Goal: Information Seeking & Learning: Learn about a topic

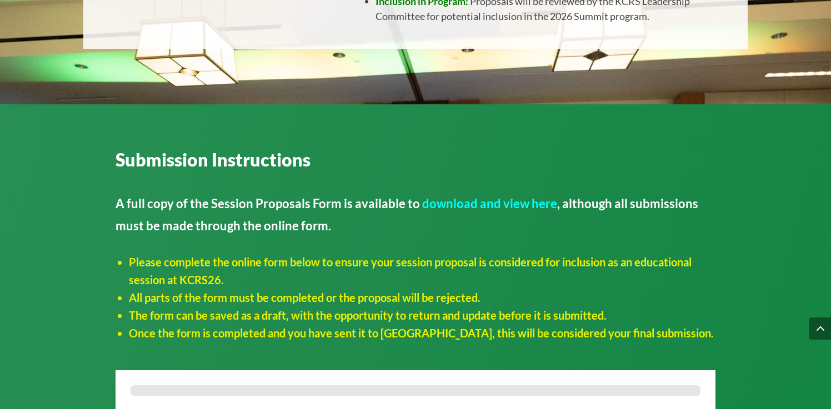
scroll to position [914, 0]
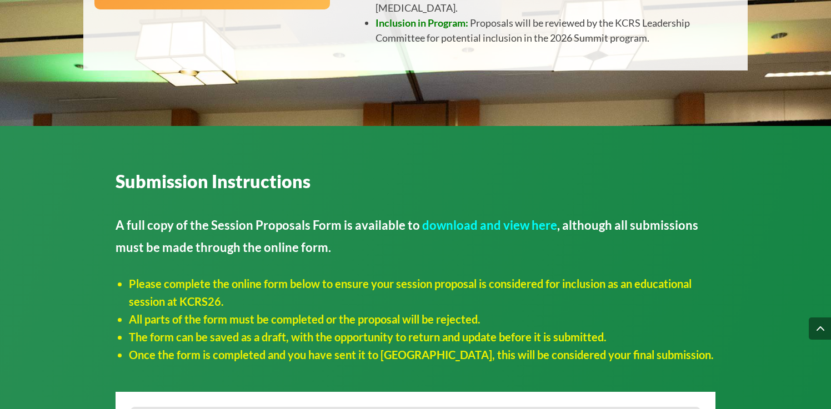
click at [429, 233] on link "download and view here" at bounding box center [489, 225] width 135 height 15
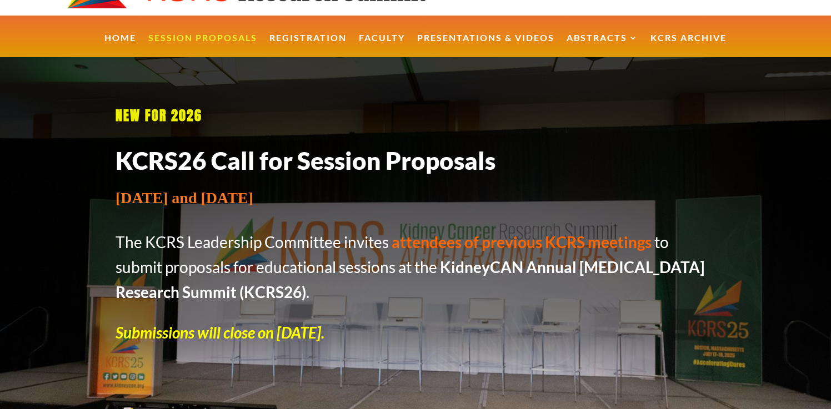
scroll to position [76, 0]
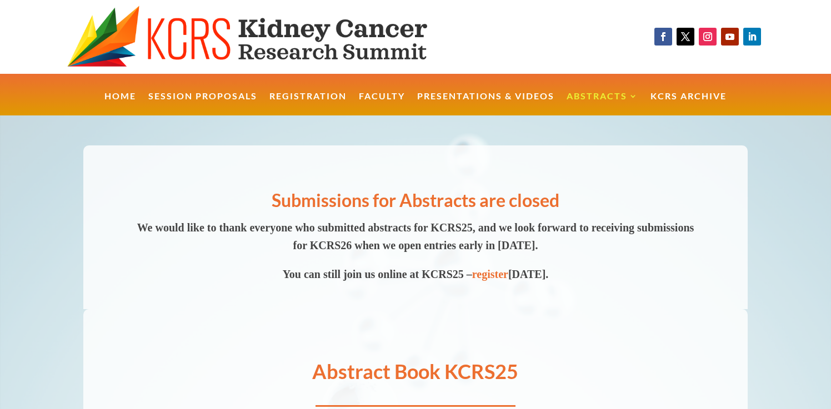
click at [197, 36] on img at bounding box center [269, 37] width 404 height 63
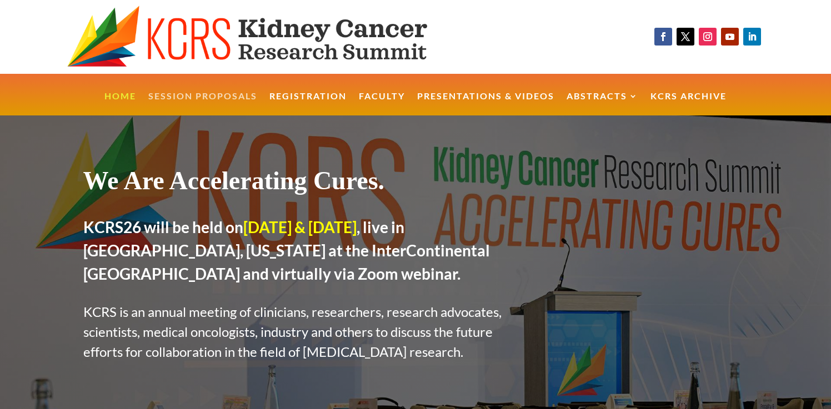
click at [218, 96] on link "Session Proposals" at bounding box center [202, 104] width 109 height 24
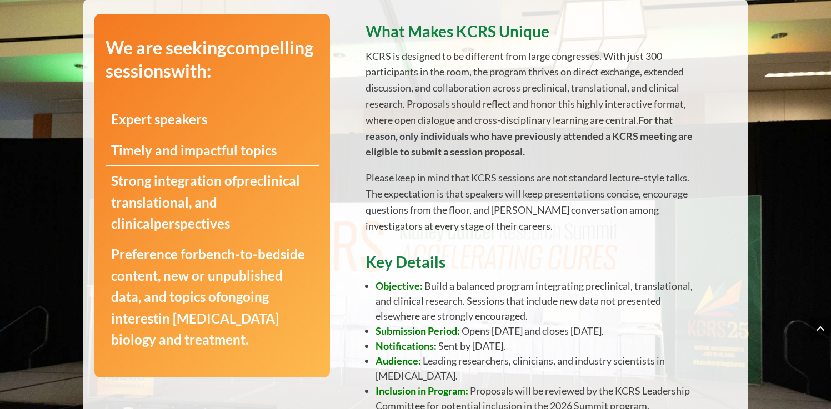
scroll to position [540, 0]
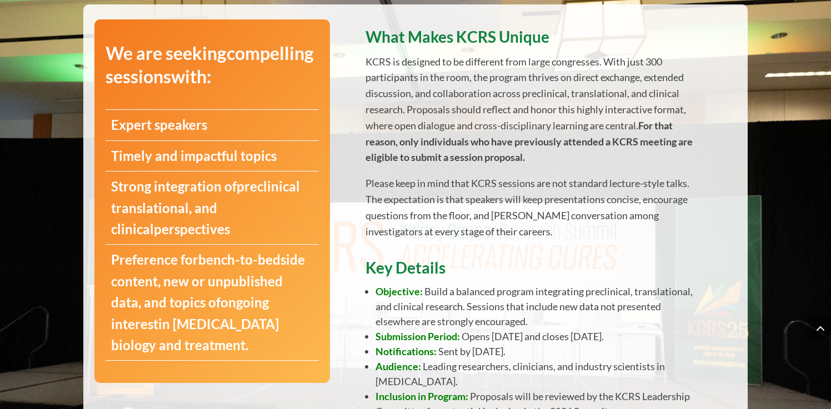
drag, startPoint x: 229, startPoint y: 148, endPoint x: 201, endPoint y: 227, distance: 84.1
click at [201, 227] on div "We are seeking compelling sessions with: Expert speakers Timely and impactful t…" at bounding box center [212, 201] width 236 height 364
click at [157, 202] on strong "preclinical translational, and clinical" at bounding box center [205, 207] width 189 height 59
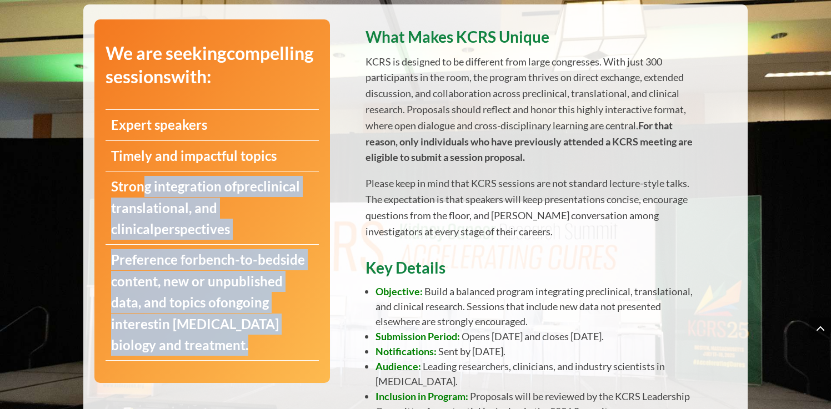
drag, startPoint x: 144, startPoint y: 189, endPoint x: 243, endPoint y: 350, distance: 188.8
click at [243, 350] on div "We are seeking compelling sessions with: Expert speakers Timely and impactful t…" at bounding box center [212, 201] width 236 height 364
click at [243, 350] on p "Preference for bench-to-bedside content , new or unpublished data, and topics o…" at bounding box center [212, 302] width 203 height 107
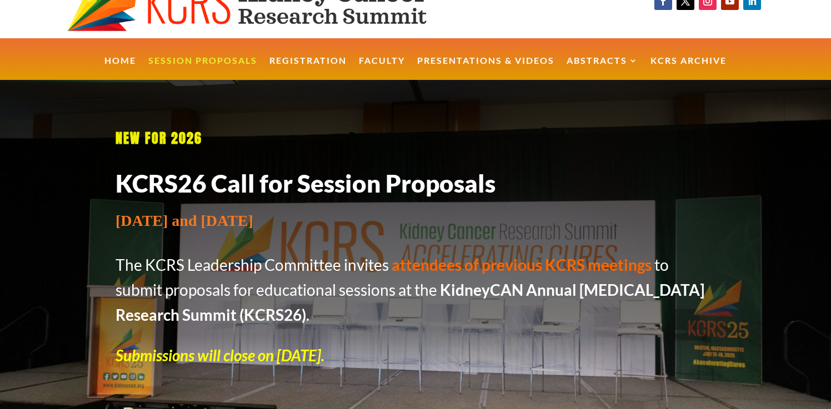
scroll to position [39, 0]
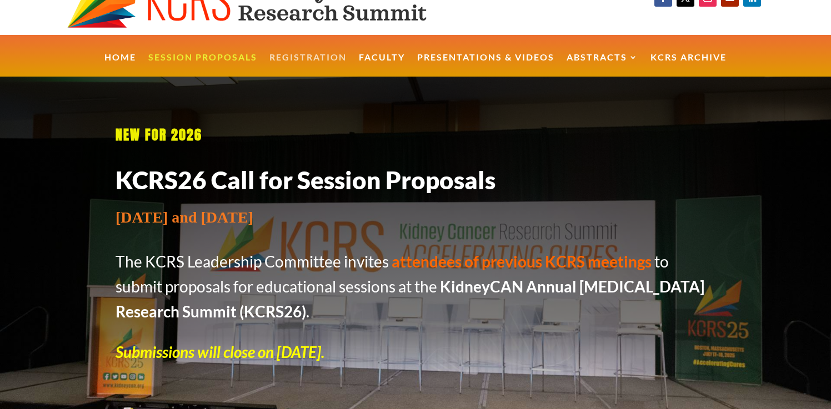
click at [290, 58] on link "Registration" at bounding box center [307, 65] width 77 height 24
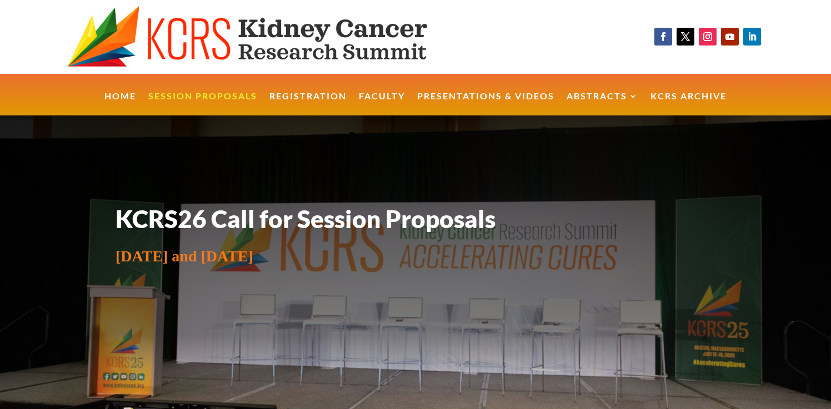
scroll to position [39, 0]
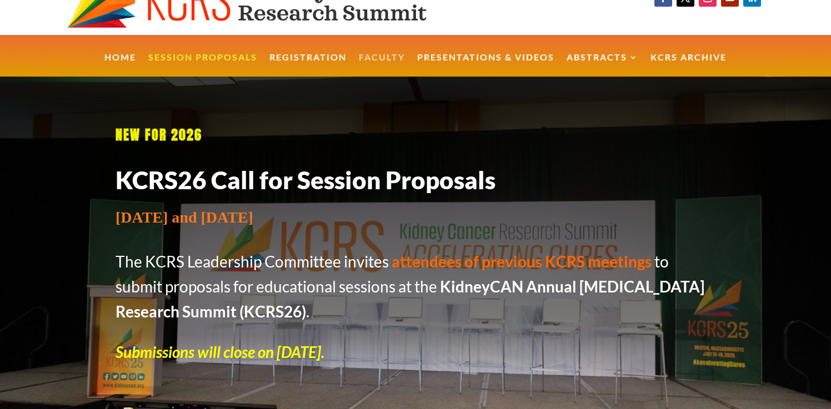
click at [390, 62] on link "Faculty" at bounding box center [382, 65] width 46 height 24
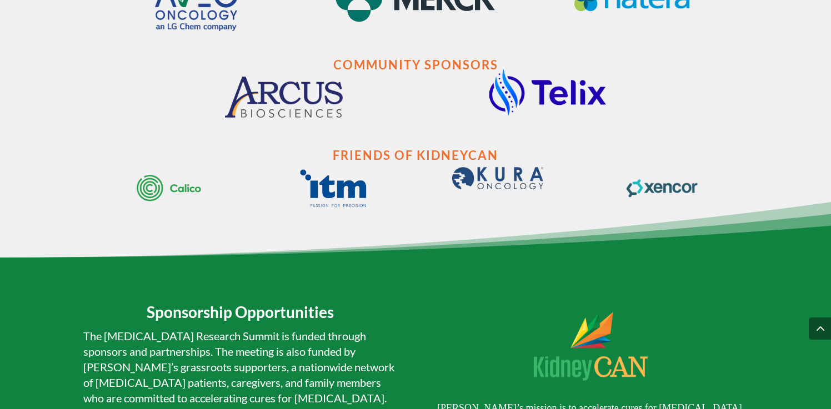
scroll to position [8347, 0]
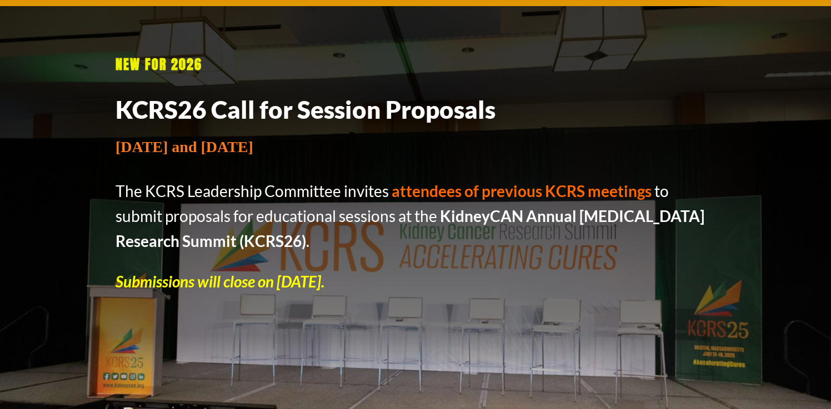
scroll to position [127, 0]
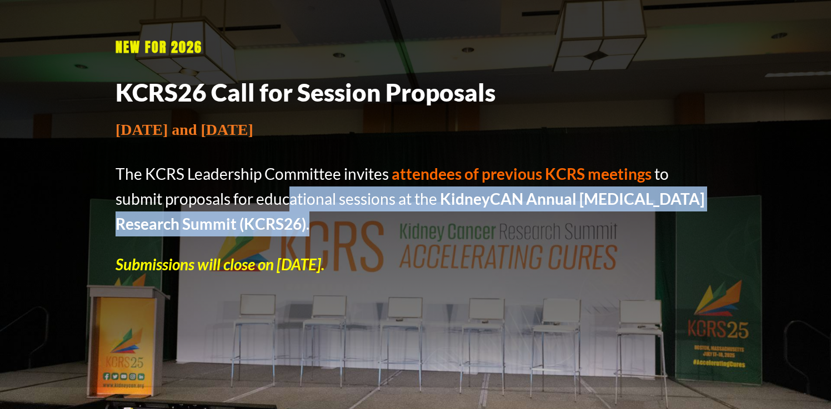
drag, startPoint x: 288, startPoint y: 204, endPoint x: 320, endPoint y: 232, distance: 42.5
click at [320, 232] on p "The KCRS Leadership Committee invites attendees of previous KCRS meetings to su…" at bounding box center [416, 207] width 600 height 90
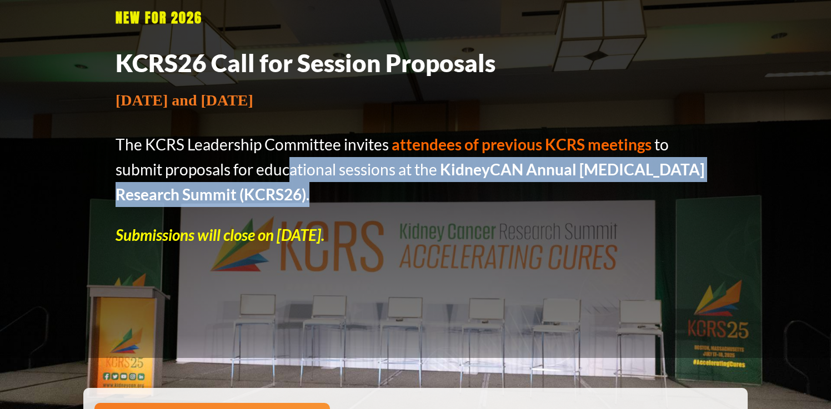
scroll to position [0, 0]
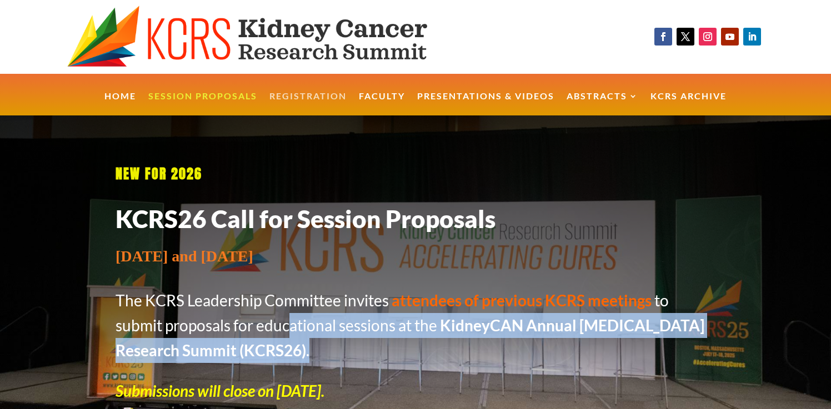
click at [314, 97] on link "Registration" at bounding box center [307, 104] width 77 height 24
